Goal: Share content: Share content

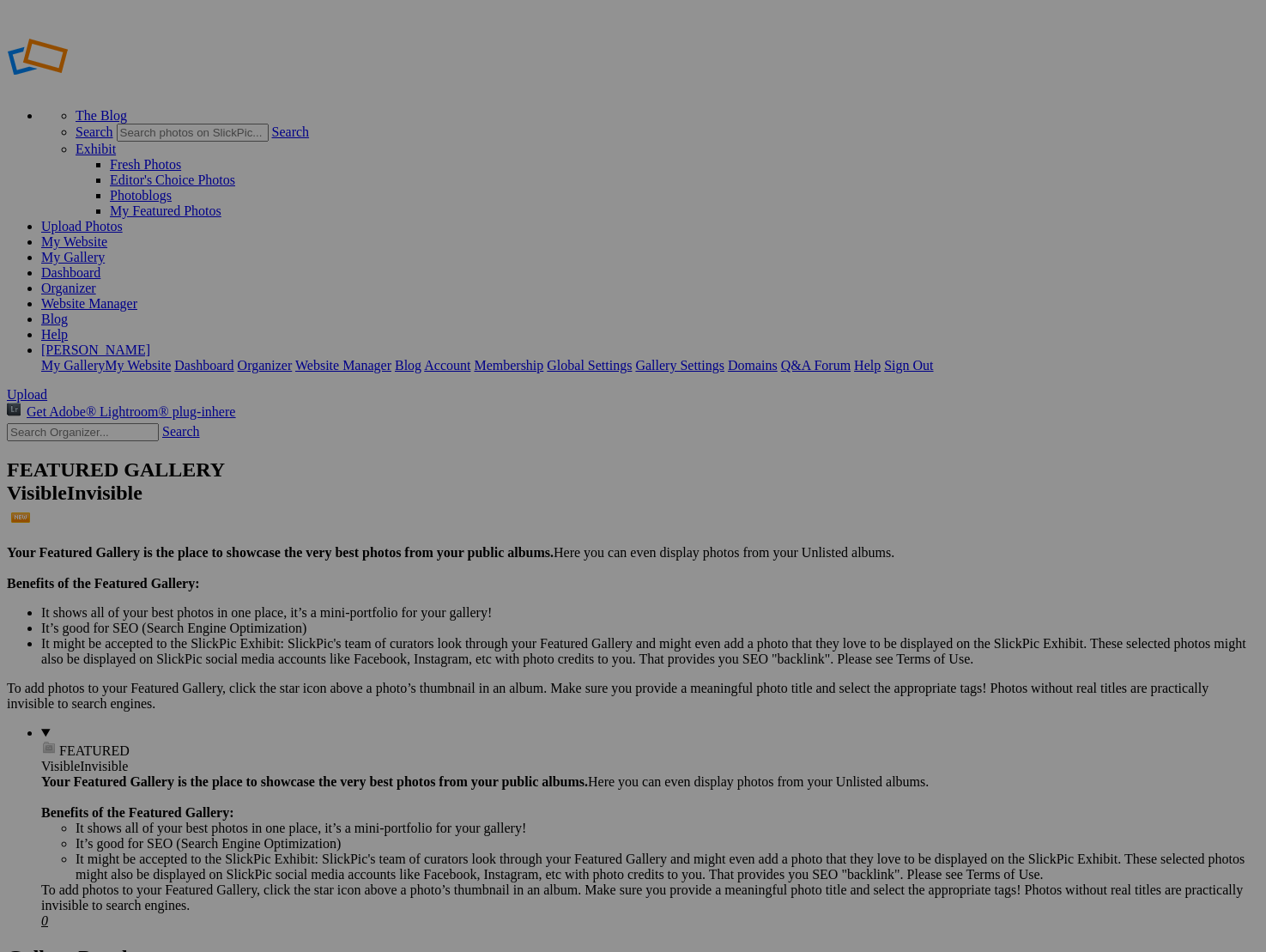
type input "[PERSON_NAME] Airbnb Grateful Dunes"
click at [480, 563] on span "Create" at bounding box center [462, 570] width 36 height 15
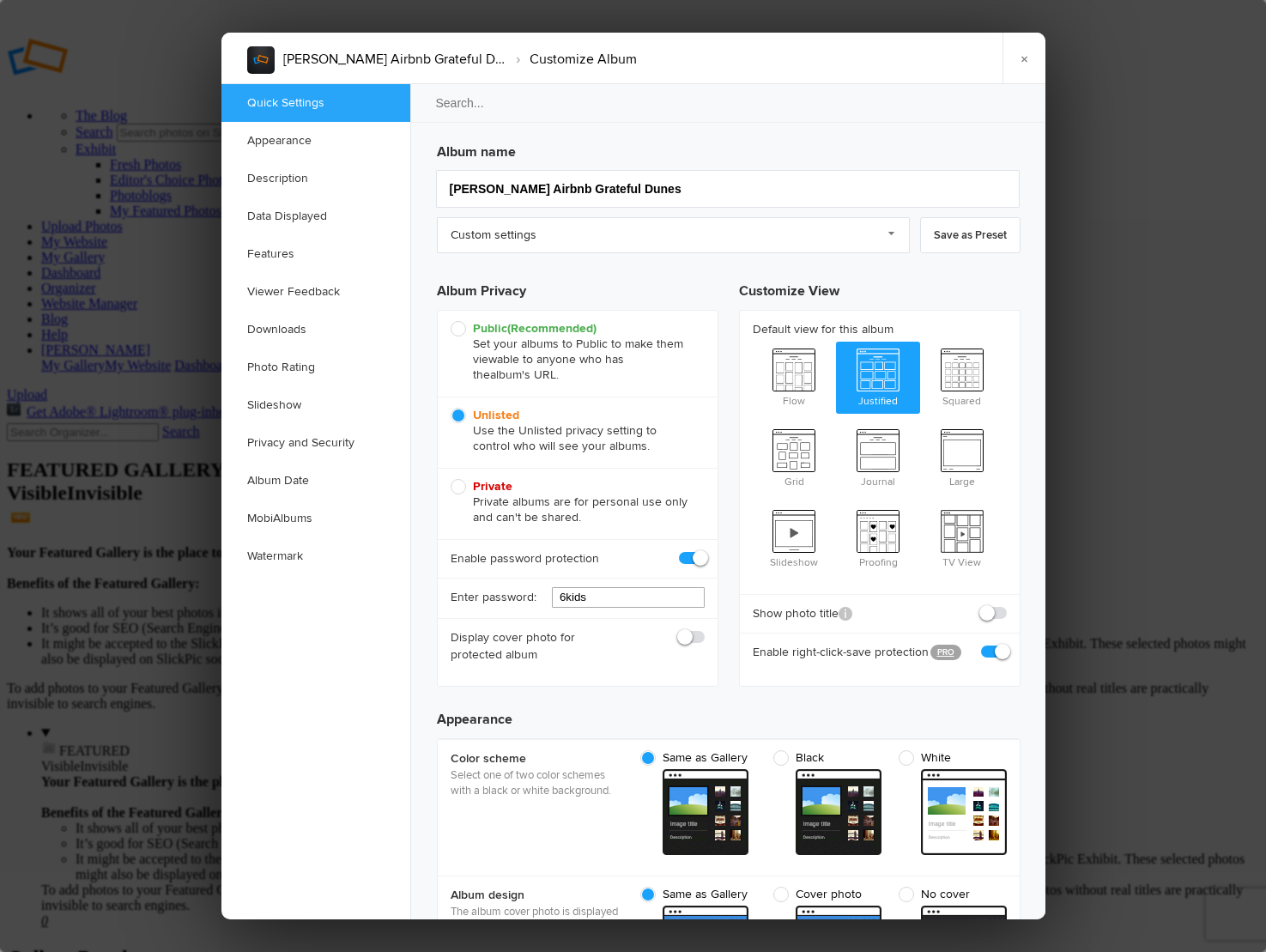
drag, startPoint x: 618, startPoint y: 599, endPoint x: 489, endPoint y: 592, distance: 129.2
click at [489, 592] on div "Enter password: 6kids" at bounding box center [577, 597] width 280 height 40
type input "s"
type input "2"
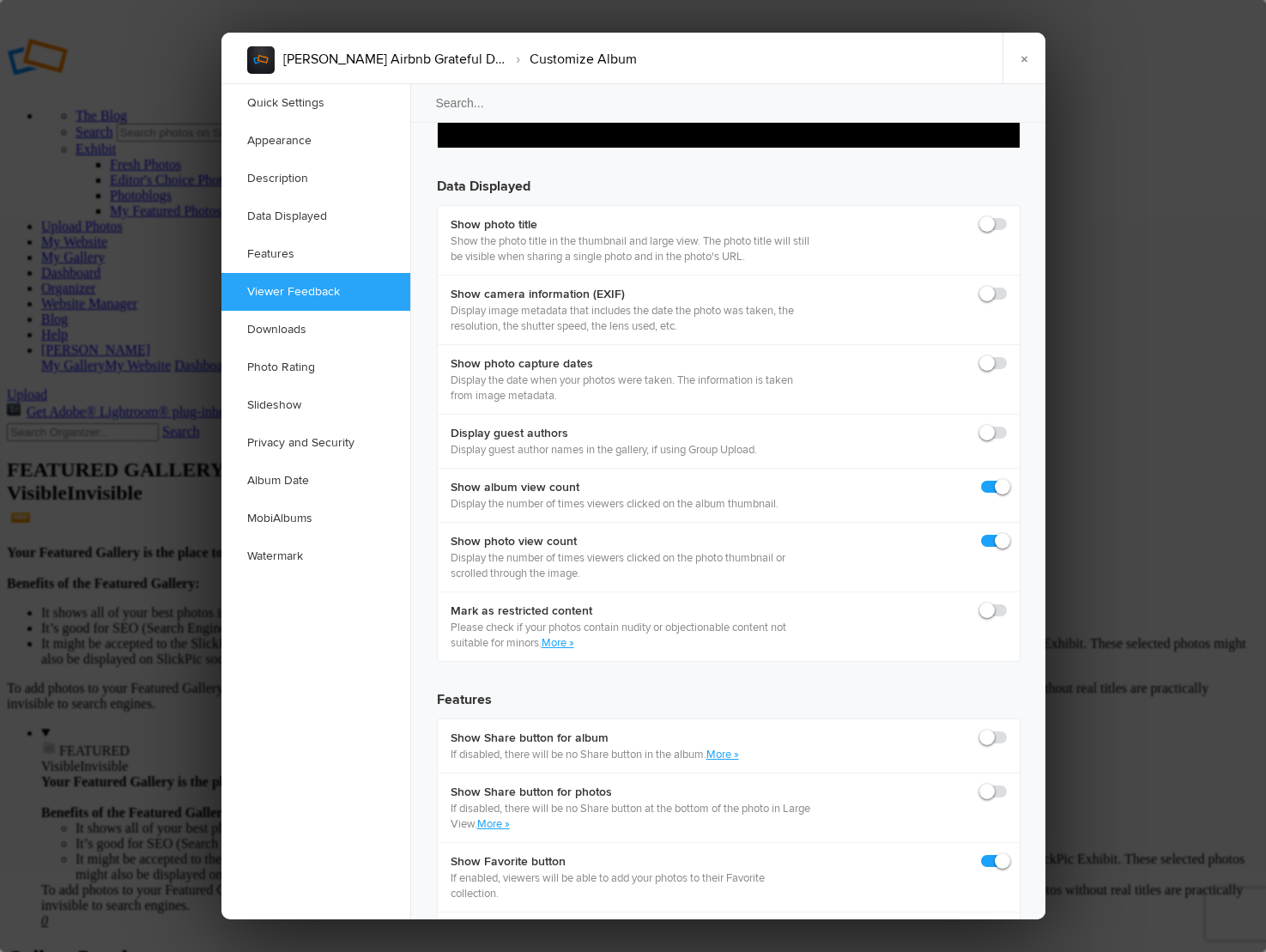
scroll to position [2361, 0]
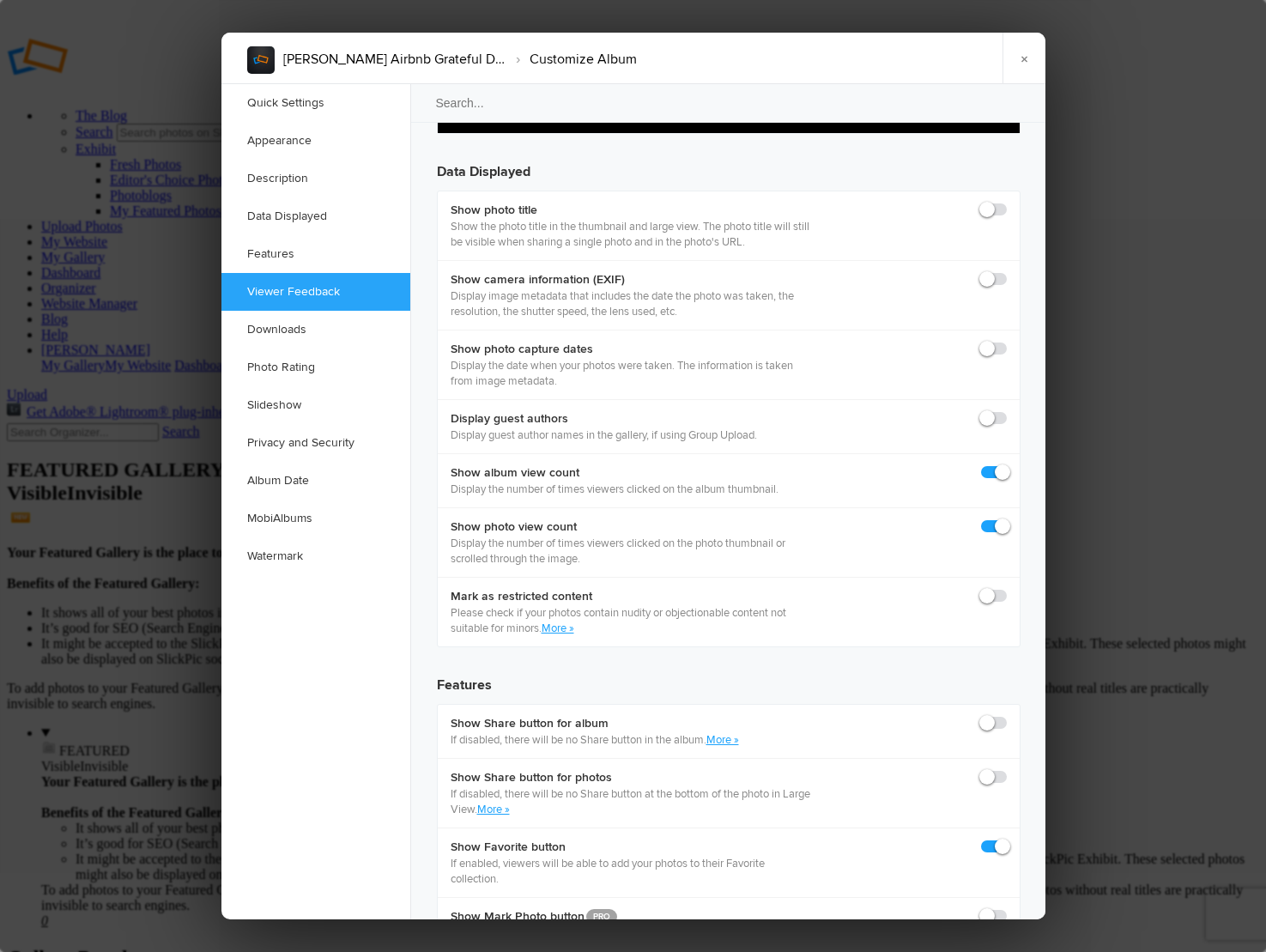
type input "25Dunes"
checkbox input "true"
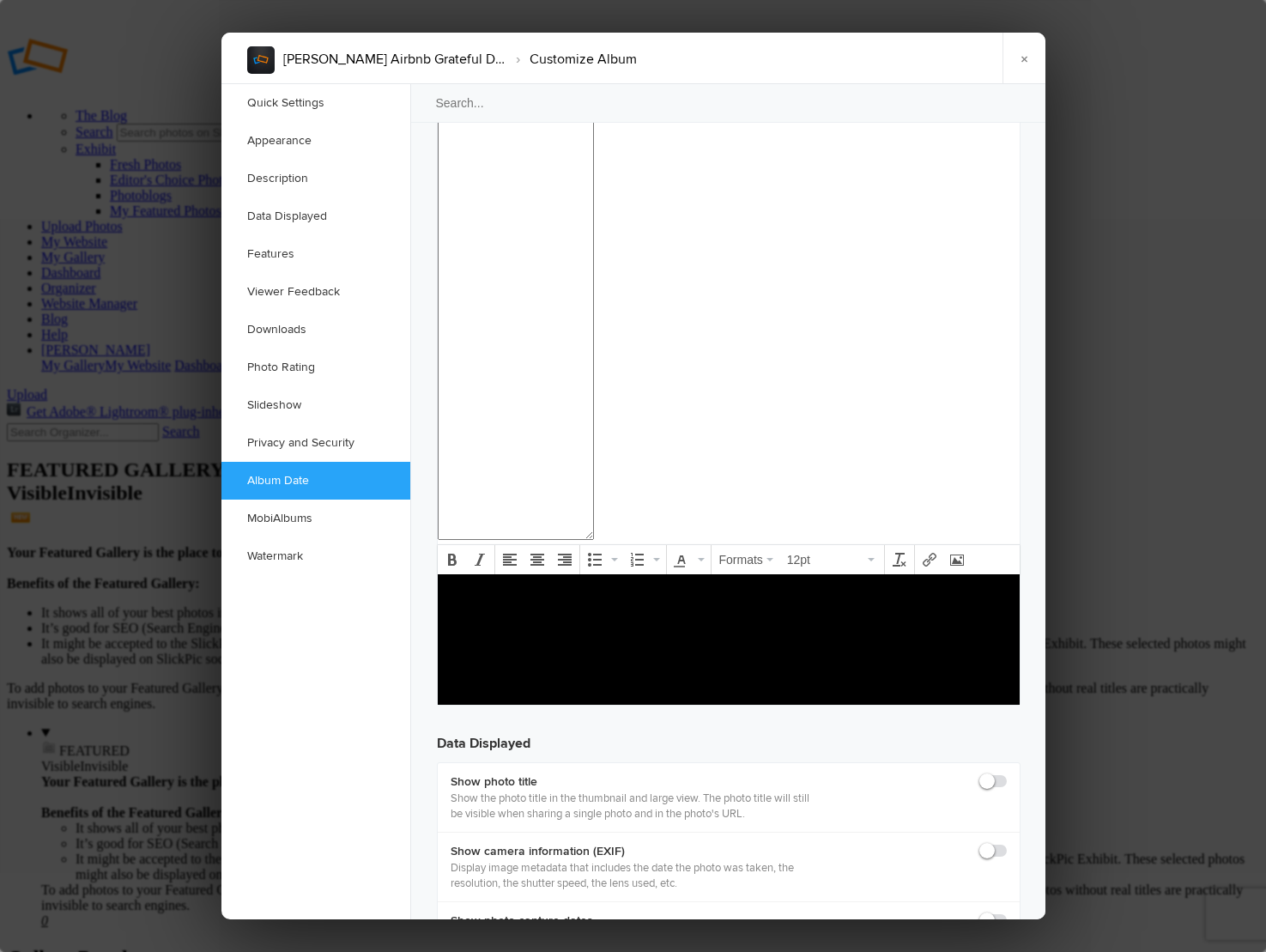
scroll to position [1770, 0]
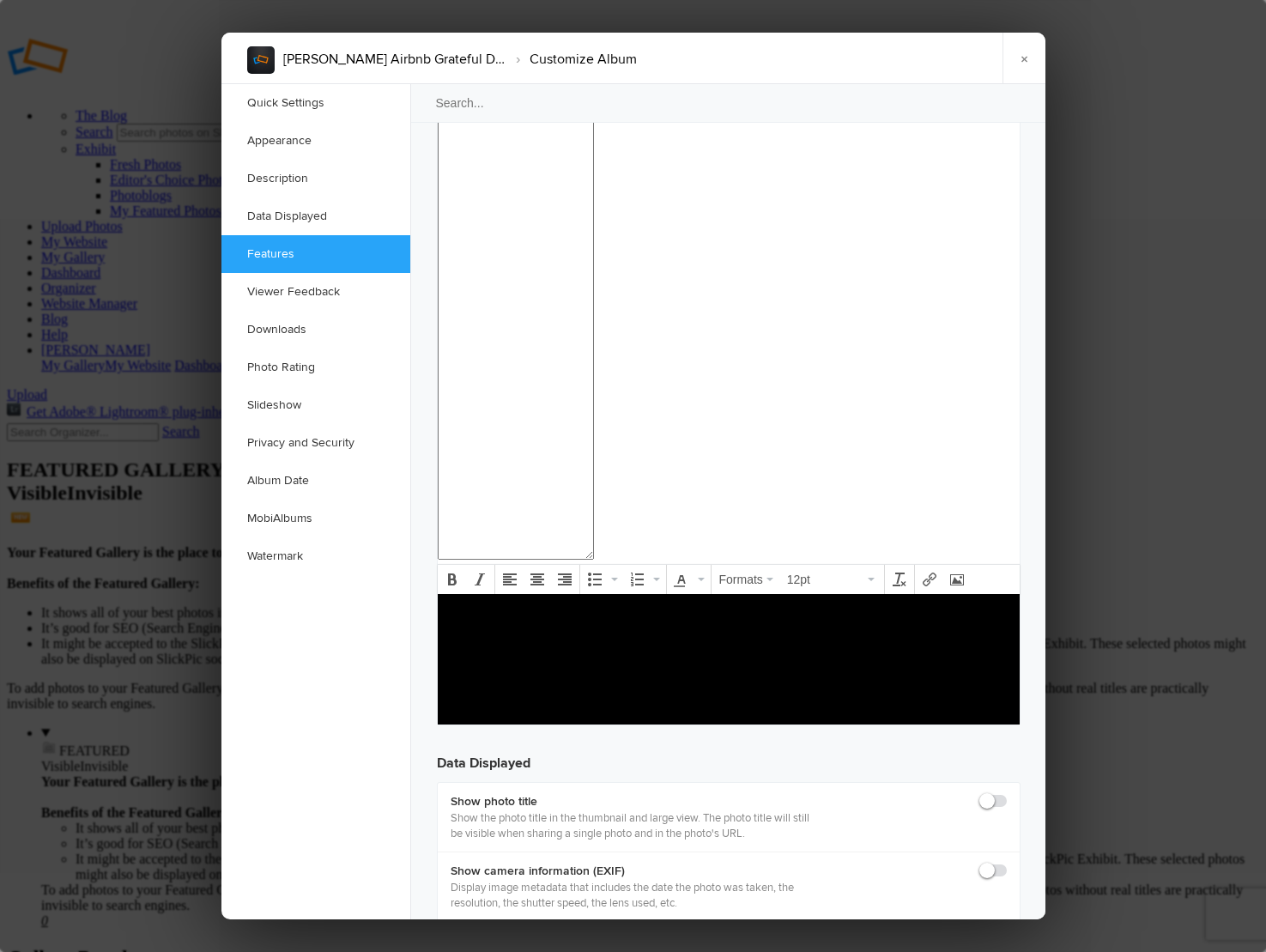
click at [1015, 52] on link "×" at bounding box center [1023, 58] width 43 height 51
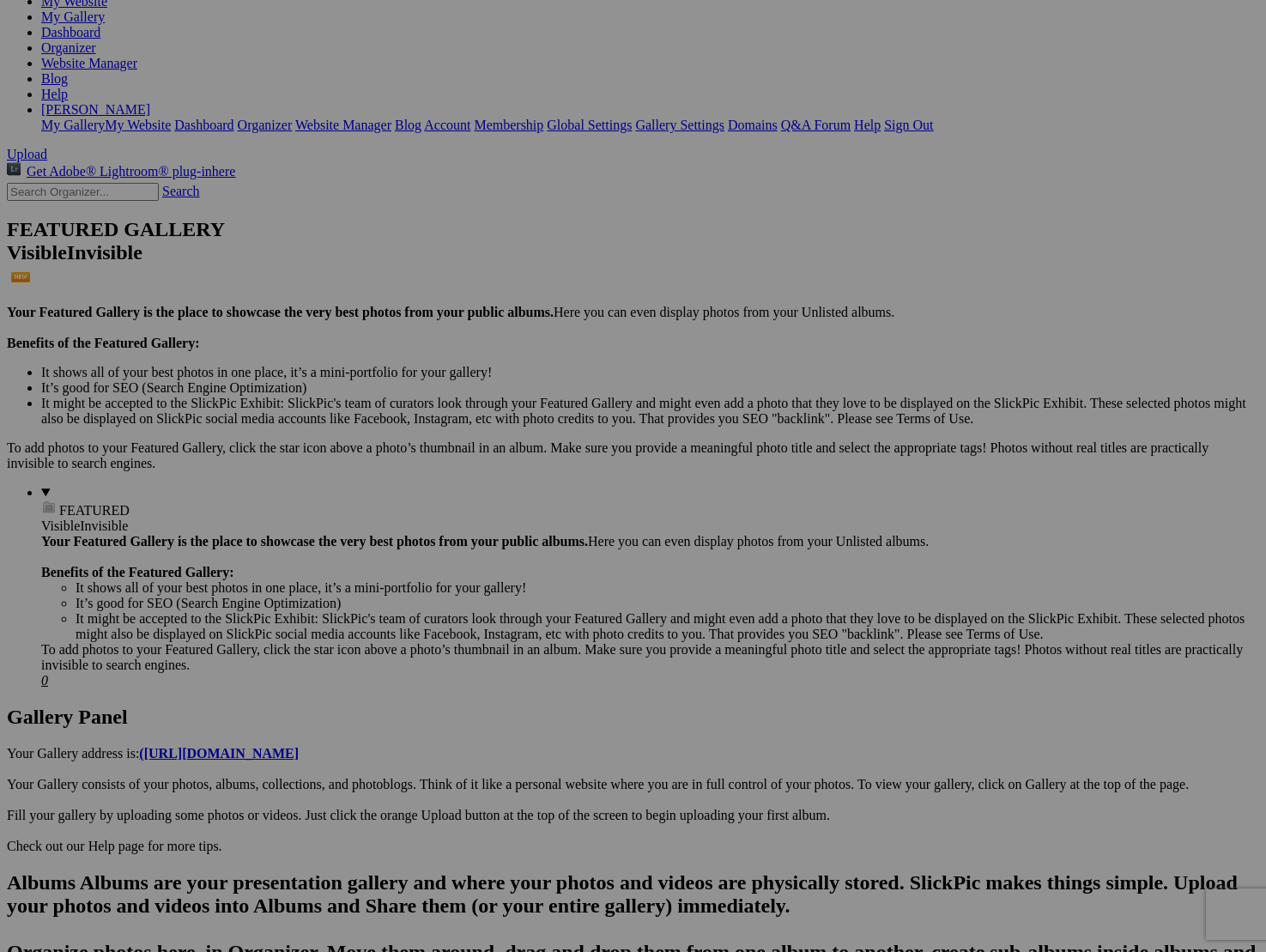
scroll to position [243, 0]
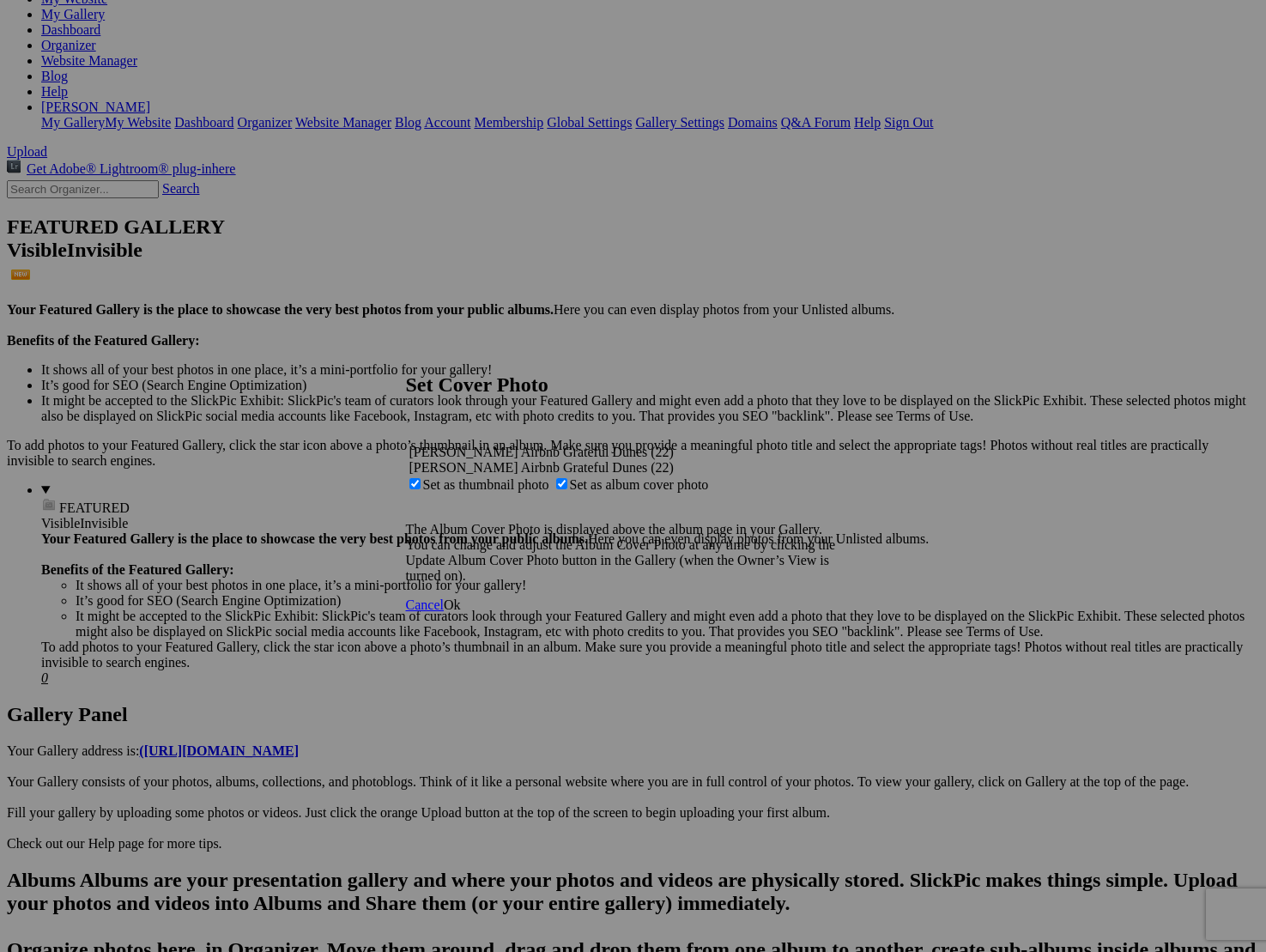
click at [461, 612] on span "Ok" at bounding box center [452, 605] width 17 height 15
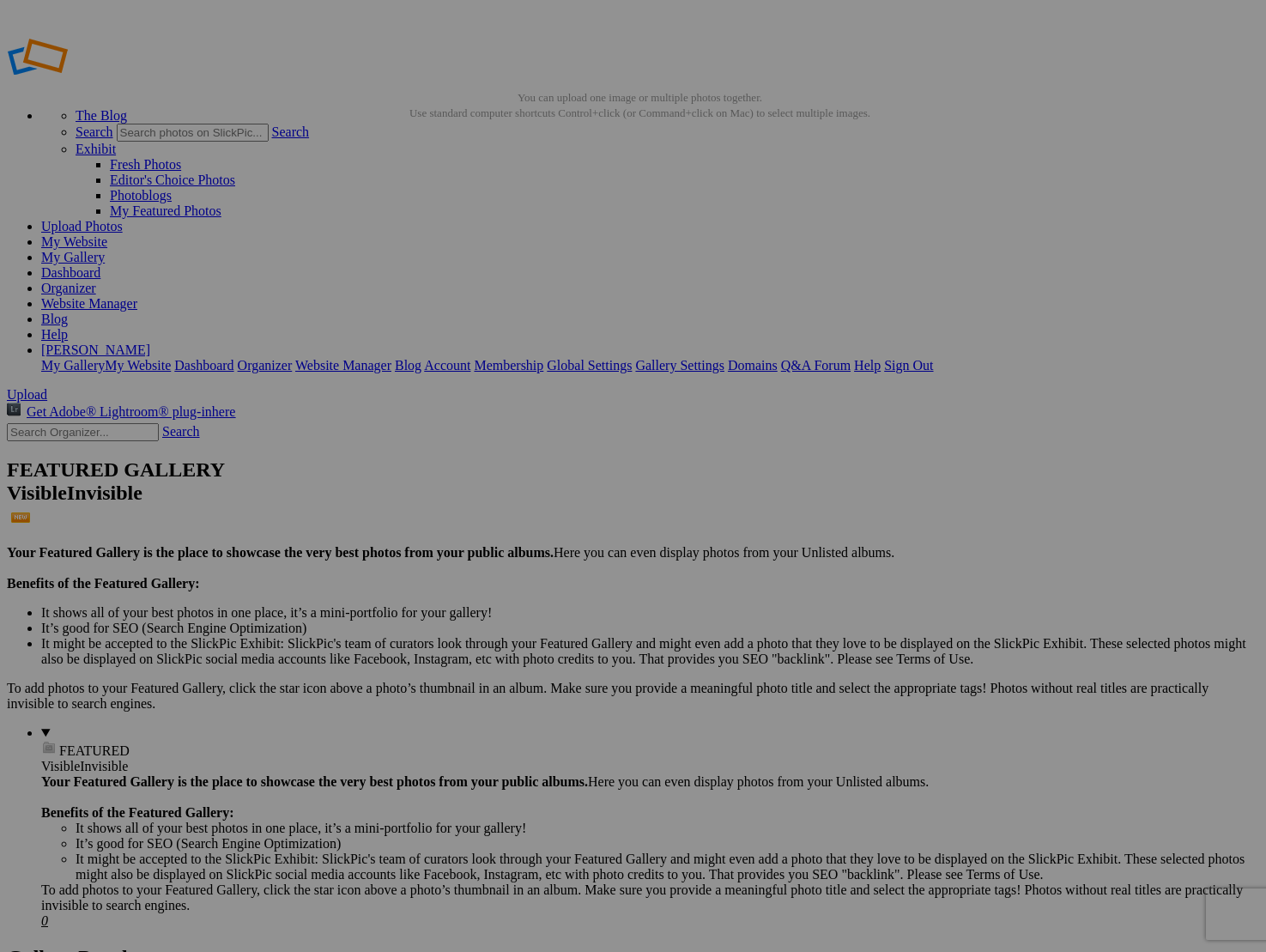
scroll to position [0, 0]
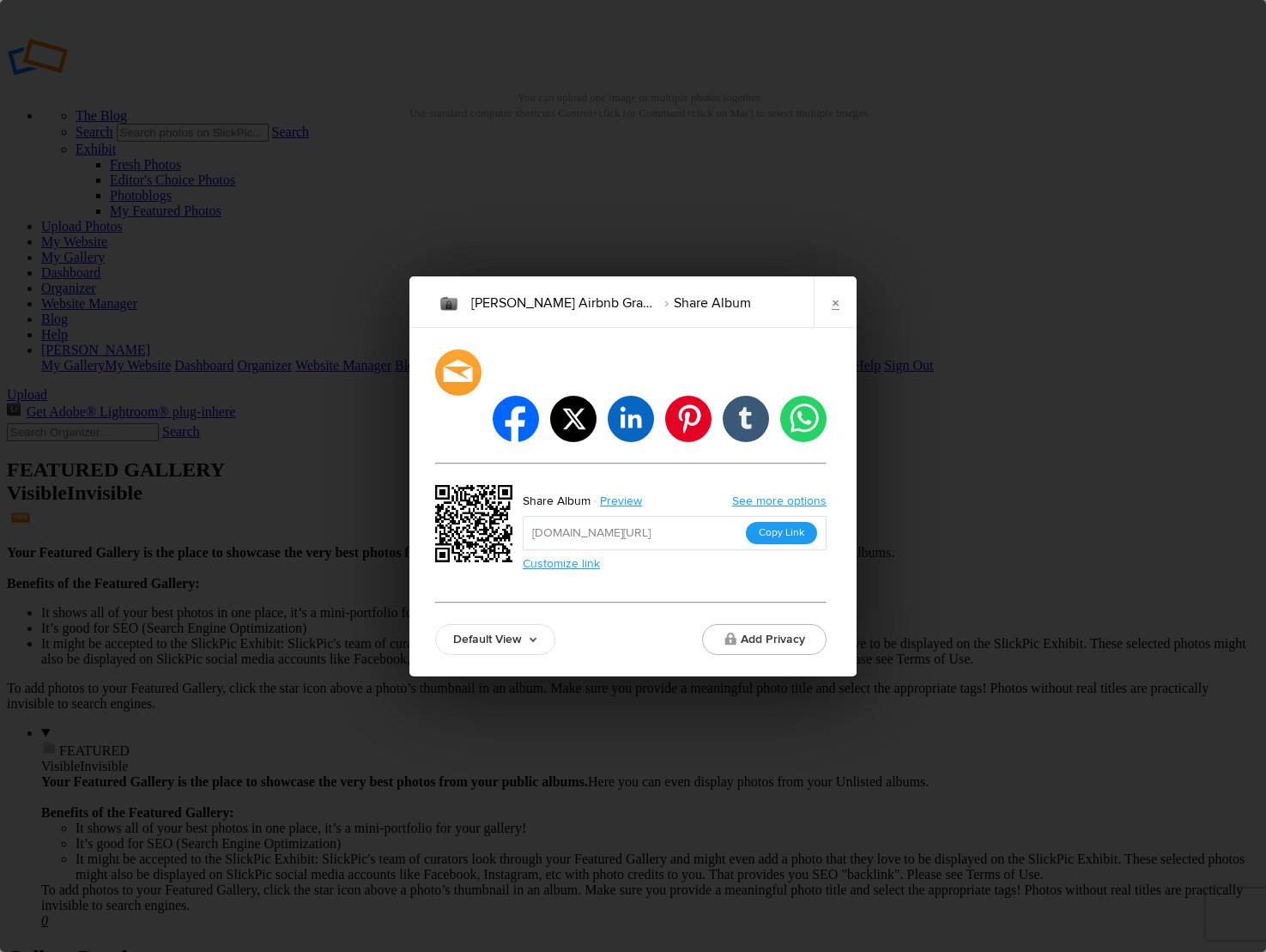
click at [757, 522] on button "Copy Link" at bounding box center [782, 533] width 71 height 22
click at [764, 624] on button "Add Privacy" at bounding box center [764, 639] width 124 height 31
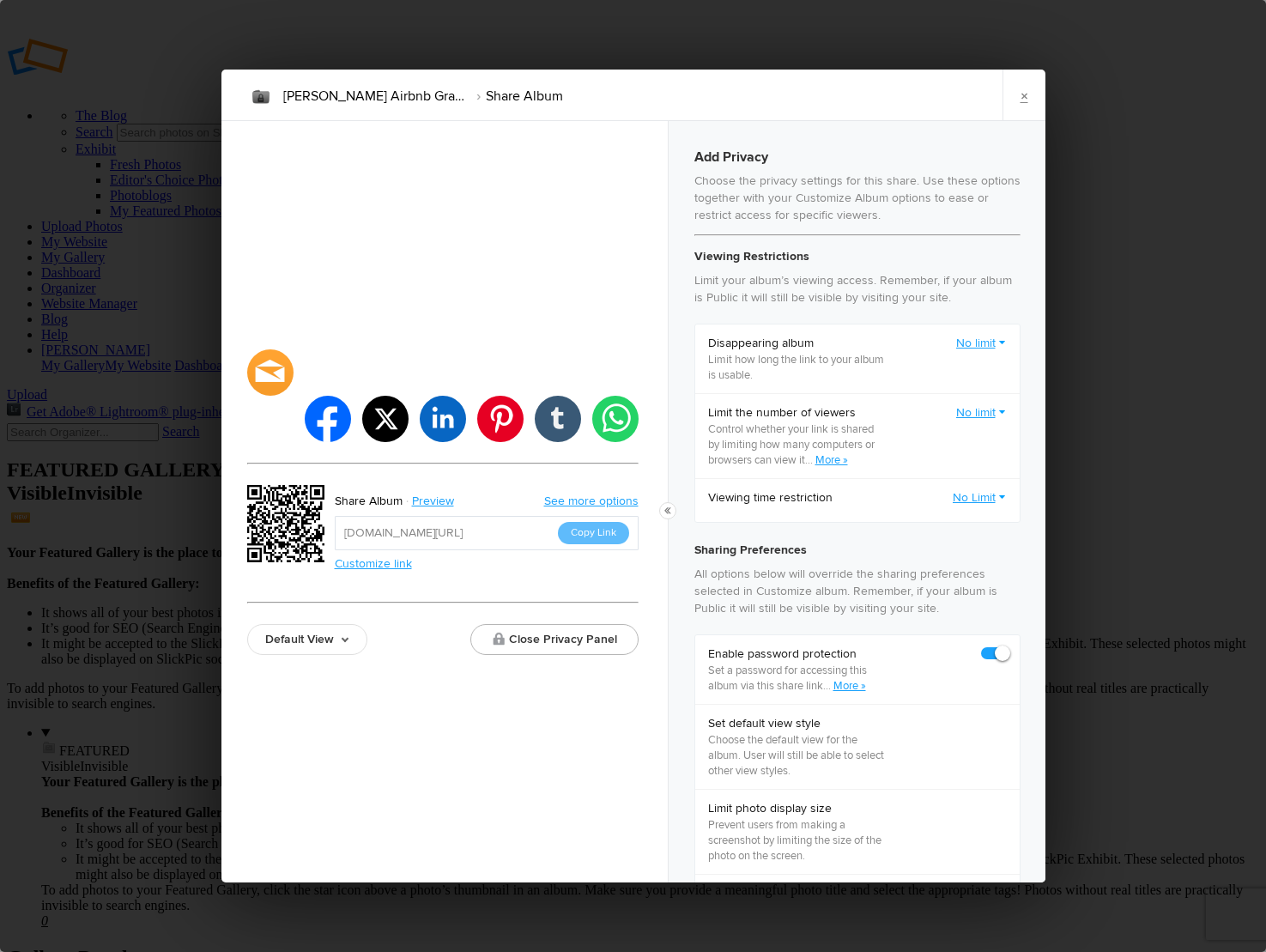
checkbox input "true"
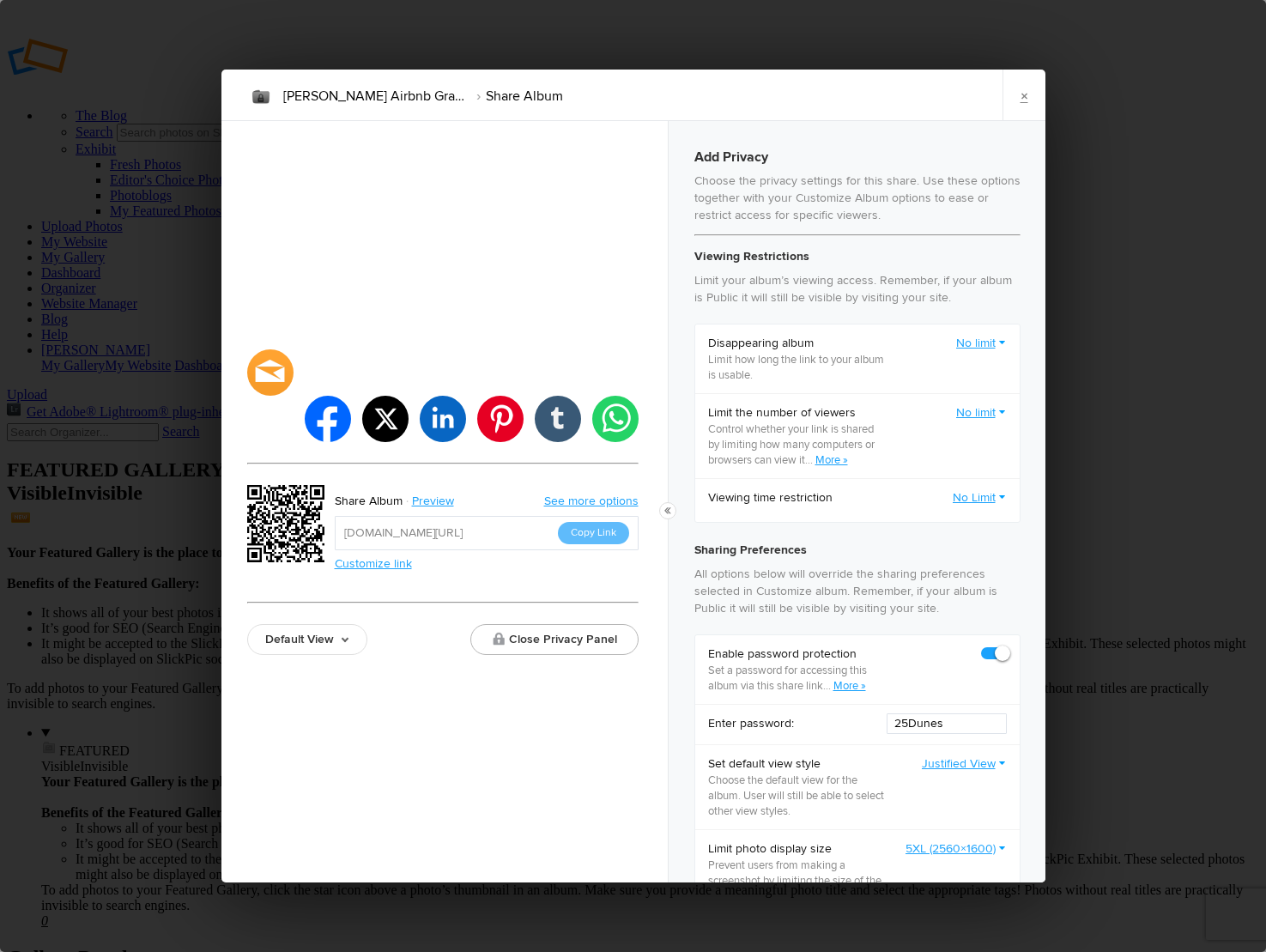
drag, startPoint x: 957, startPoint y: 738, endPoint x: 803, endPoint y: 733, distance: 154.1
click at [803, 733] on div "Enter password: 25Dunes" at bounding box center [857, 724] width 325 height 40
click at [592, 522] on button "Copy Link" at bounding box center [594, 533] width 71 height 22
click at [1022, 97] on link "×" at bounding box center [1023, 95] width 43 height 51
